Goal: Information Seeking & Learning: Learn about a topic

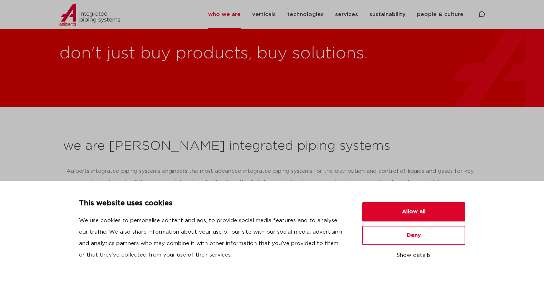
scroll to position [215, 0]
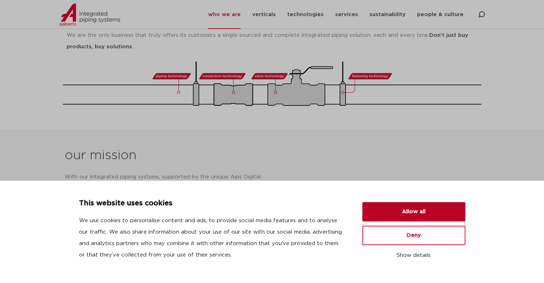
click at [420, 210] on button "Allow all" at bounding box center [414, 211] width 103 height 19
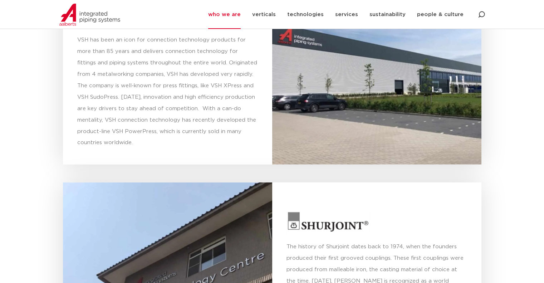
scroll to position [1754, 0]
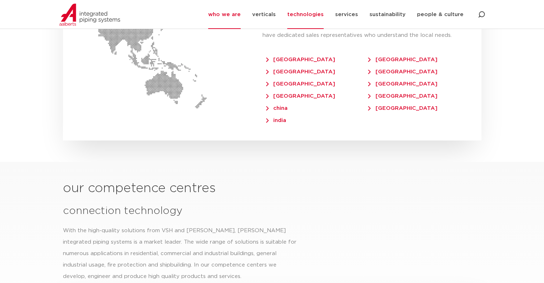
click at [319, 13] on link "technologies" at bounding box center [305, 14] width 37 height 29
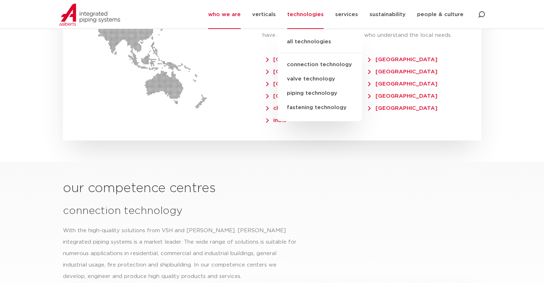
click at [324, 64] on link "connection technology" at bounding box center [320, 65] width 84 height 14
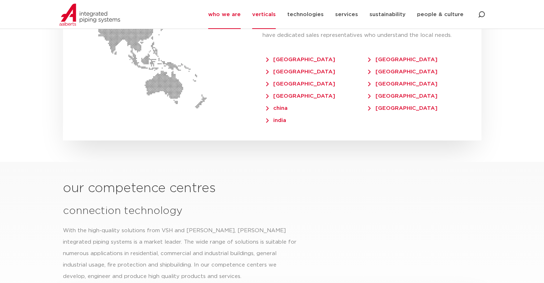
click at [276, 13] on link "verticals" at bounding box center [264, 14] width 24 height 29
